Goal: Task Accomplishment & Management: Manage account settings

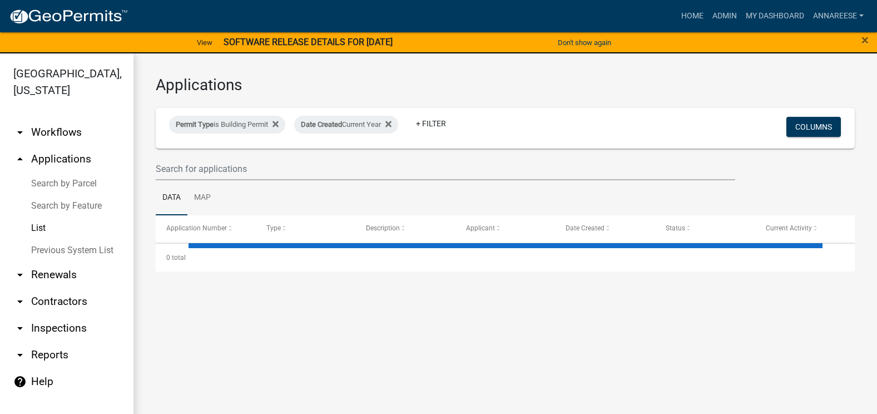
select select "3: 100"
